Goal: Task Accomplishment & Management: Manage account settings

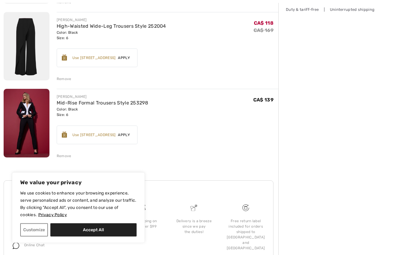
scroll to position [144, 0]
click at [38, 237] on button "Customize" at bounding box center [34, 230] width 28 height 13
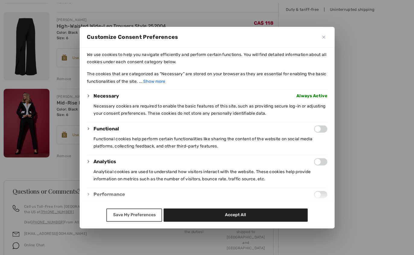
click at [130, 222] on button "Save My Preferences" at bounding box center [134, 215] width 56 height 13
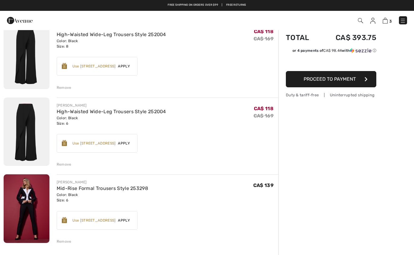
scroll to position [0, 0]
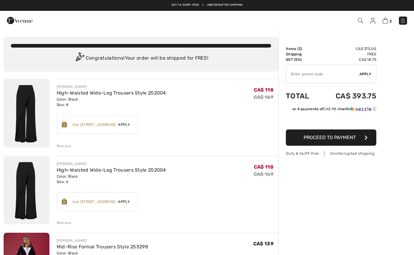
click at [373, 22] on img at bounding box center [372, 21] width 5 height 6
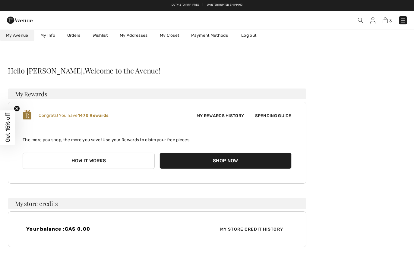
click at [102, 37] on link "Wishlist" at bounding box center [99, 35] width 27 height 11
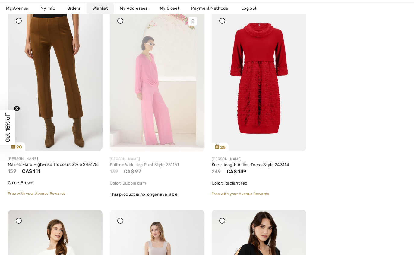
scroll to position [1116, 0]
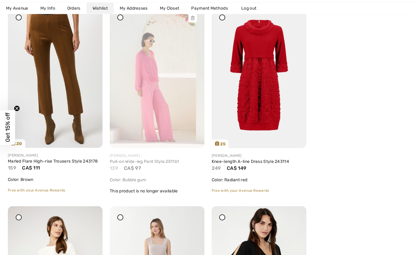
click at [190, 19] on div at bounding box center [192, 18] width 8 height 8
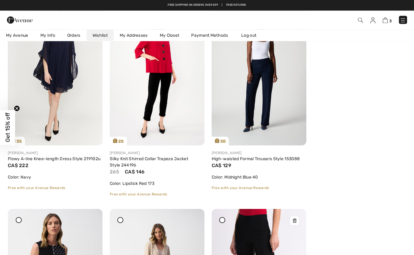
scroll to position [1347, 0]
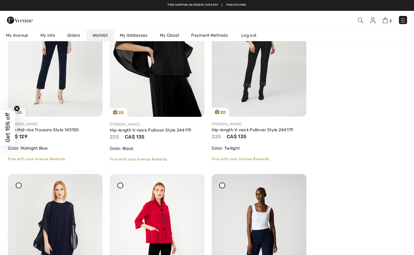
click at [385, 21] on img at bounding box center [384, 20] width 5 height 6
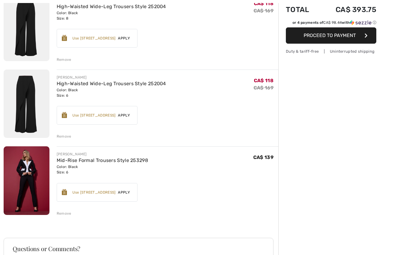
scroll to position [114, 0]
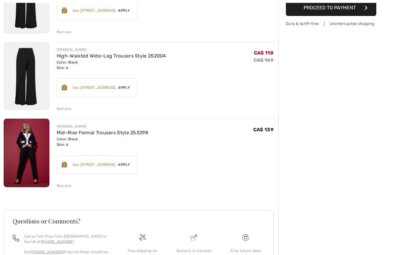
click at [63, 184] on div "Remove" at bounding box center [64, 186] width 15 height 5
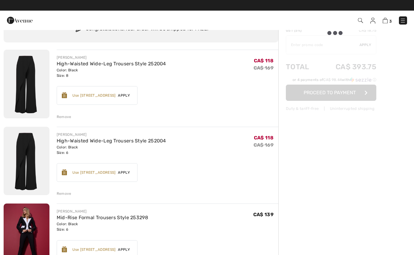
scroll to position [0, 0]
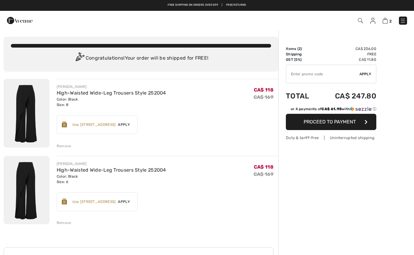
click at [373, 20] on img at bounding box center [372, 21] width 5 height 6
click at [373, 21] on img at bounding box center [372, 21] width 5 height 6
click at [374, 26] on div "2 Checkout" at bounding box center [292, 20] width 239 height 12
click at [373, 21] on img at bounding box center [372, 21] width 5 height 6
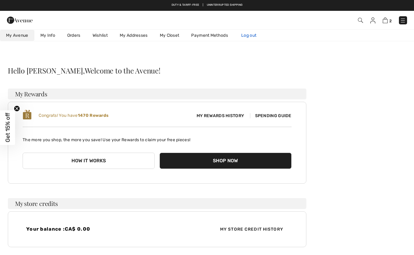
click at [255, 35] on link "Log out" at bounding box center [251, 35] width 33 height 11
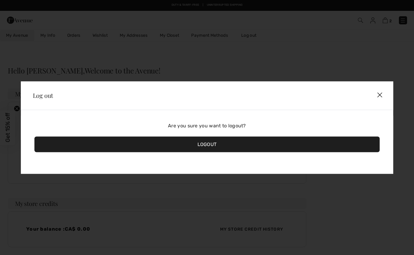
click at [213, 145] on div "Logout" at bounding box center [206, 145] width 345 height 16
